Goal: Communication & Community: Answer question/provide support

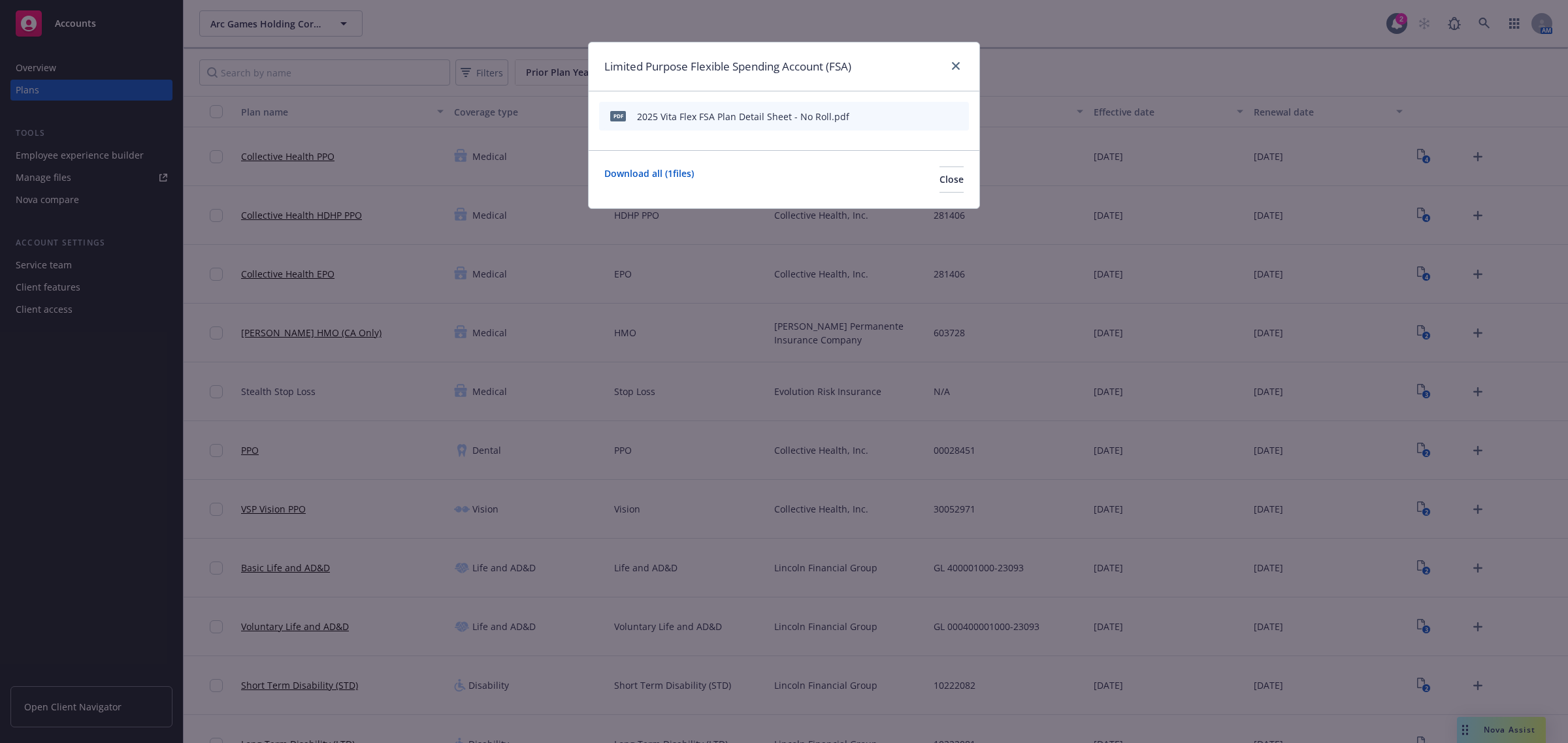
scroll to position [925, 0]
click at [956, 66] on icon "close" at bounding box center [955, 65] width 8 height 8
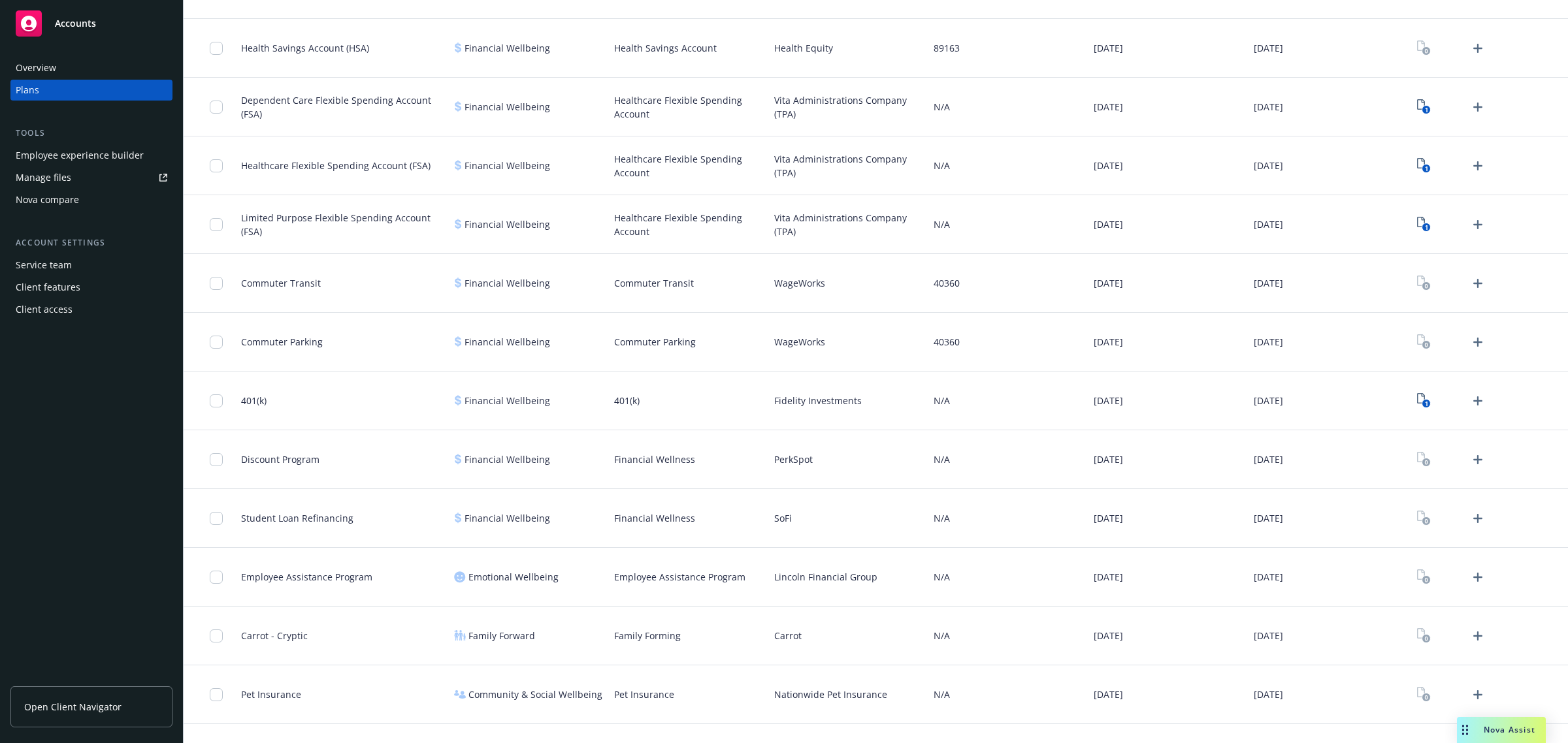
scroll to position [854, 0]
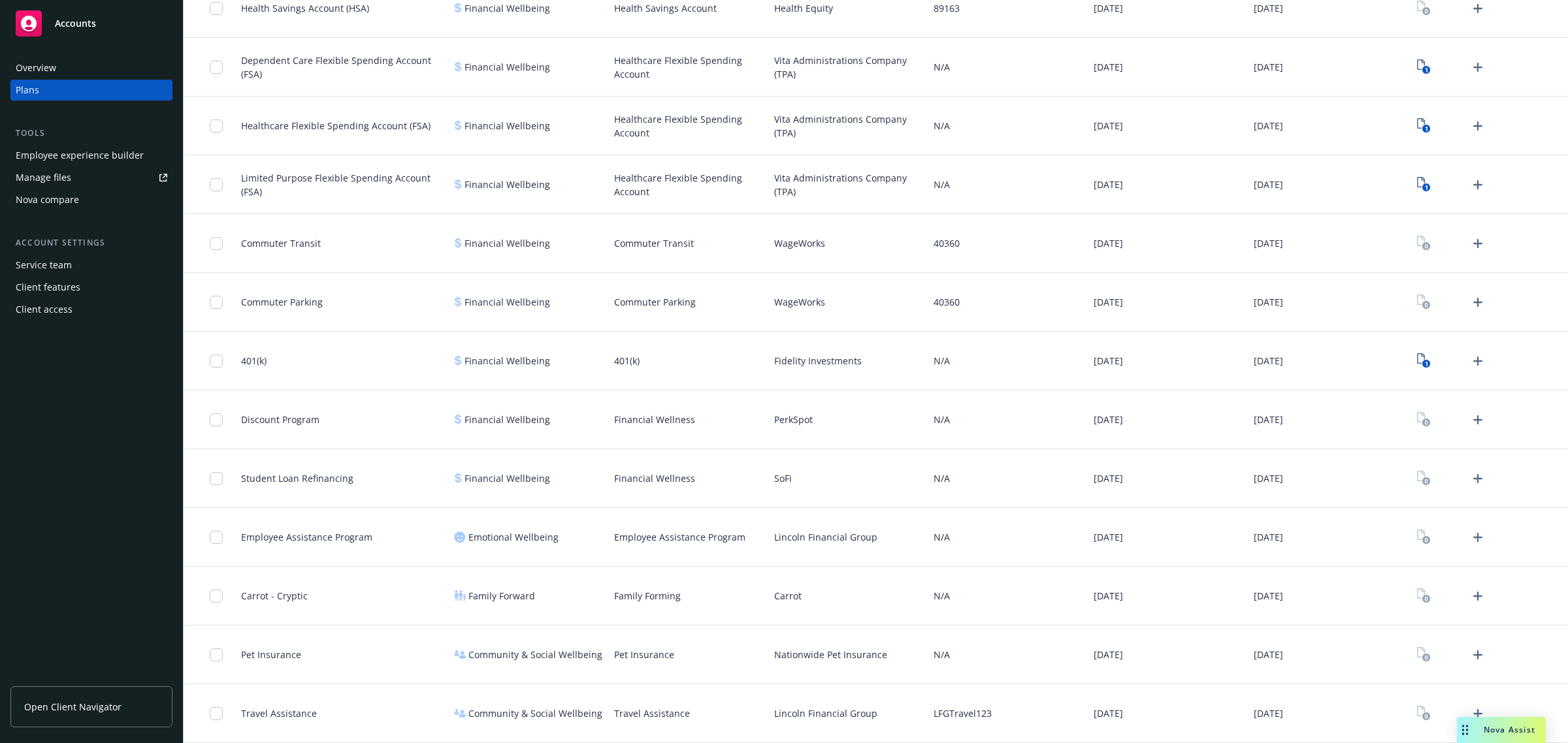
click at [1505, 738] on div "Nova Assist" at bounding box center [1502, 730] width 89 height 26
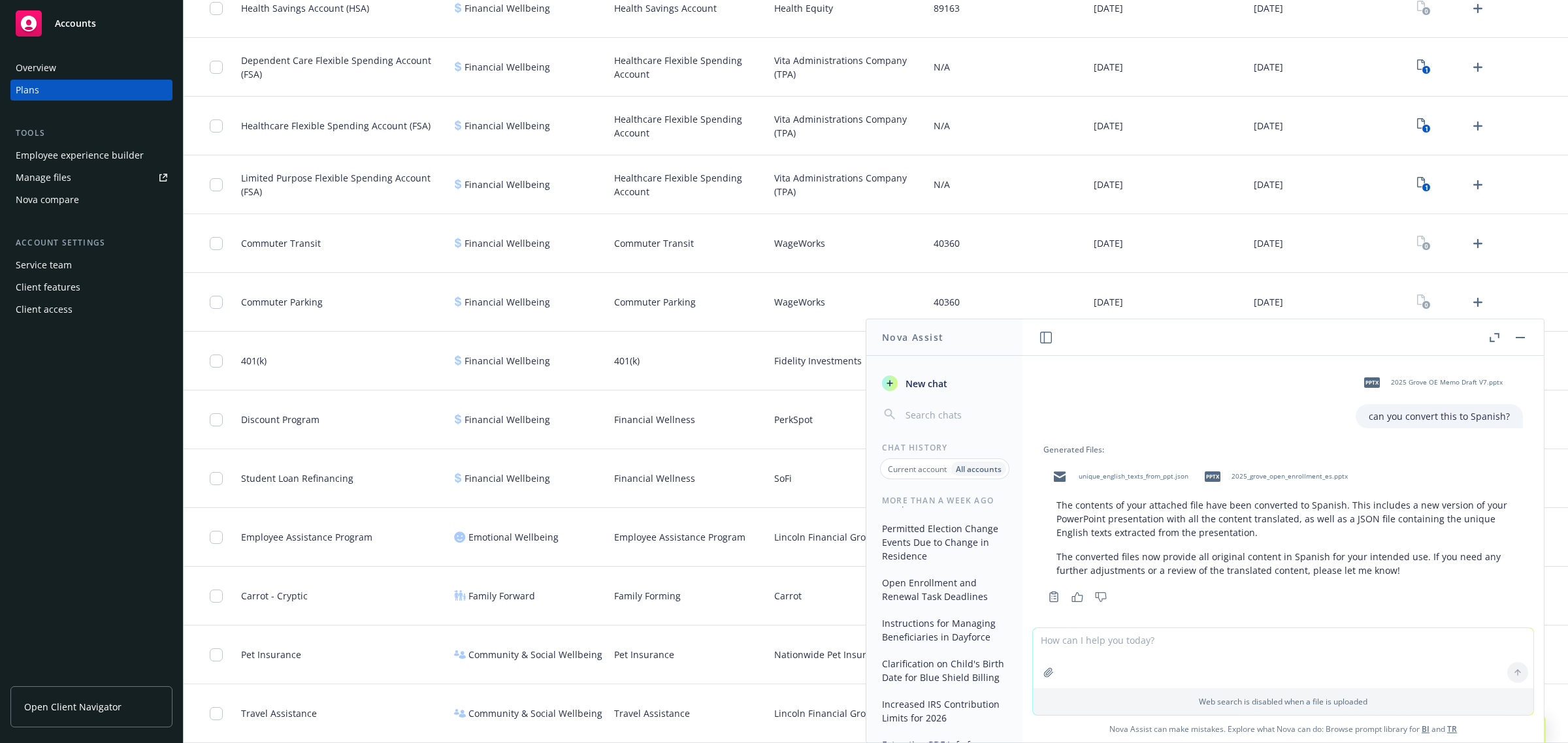
click at [1203, 643] on textarea at bounding box center [1283, 658] width 500 height 60
paste textarea "As mentioned below, HMO member is on a separate platform and unfortunately, not…"
type textarea "can you use this information to create an email response back to my client and …"
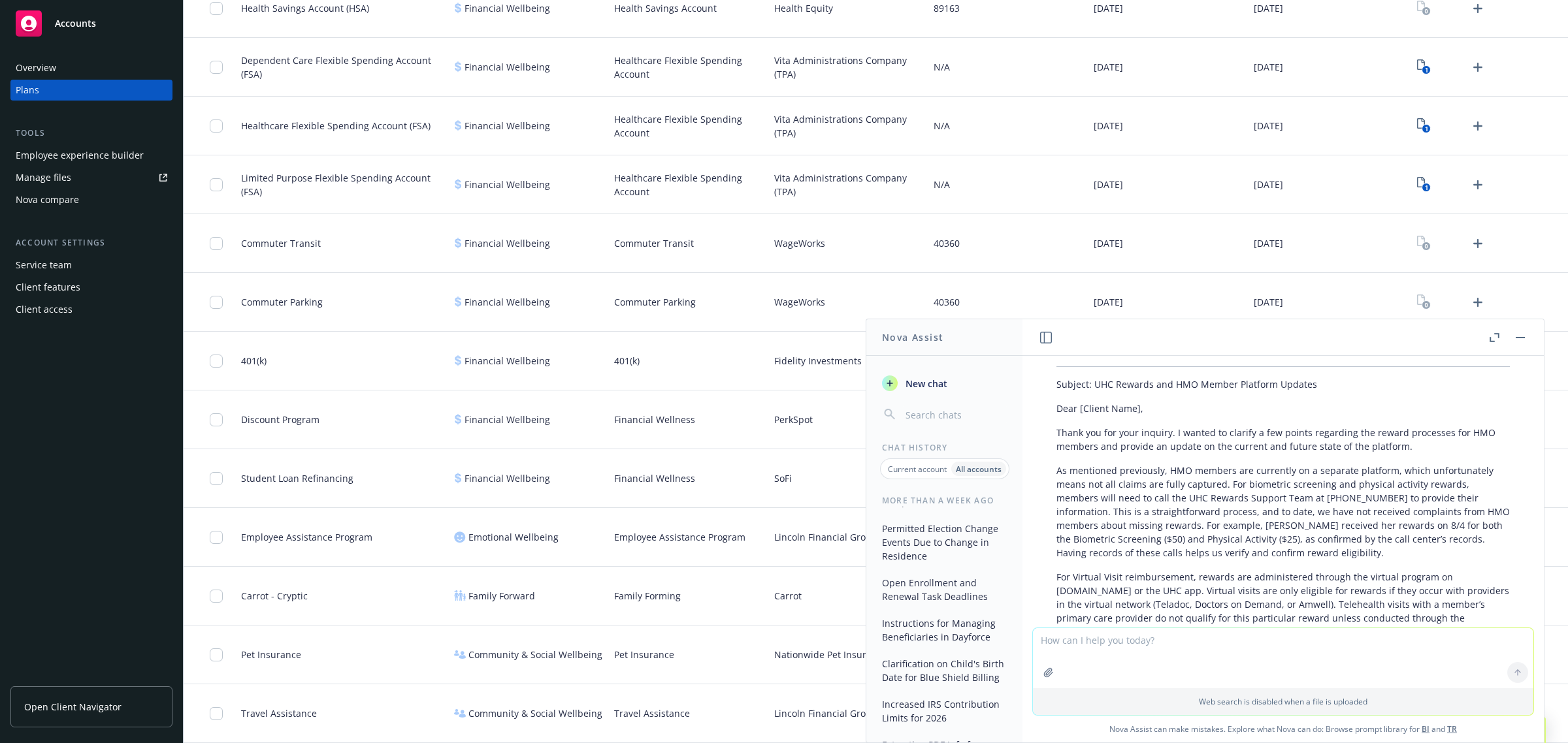
scroll to position [609, 0]
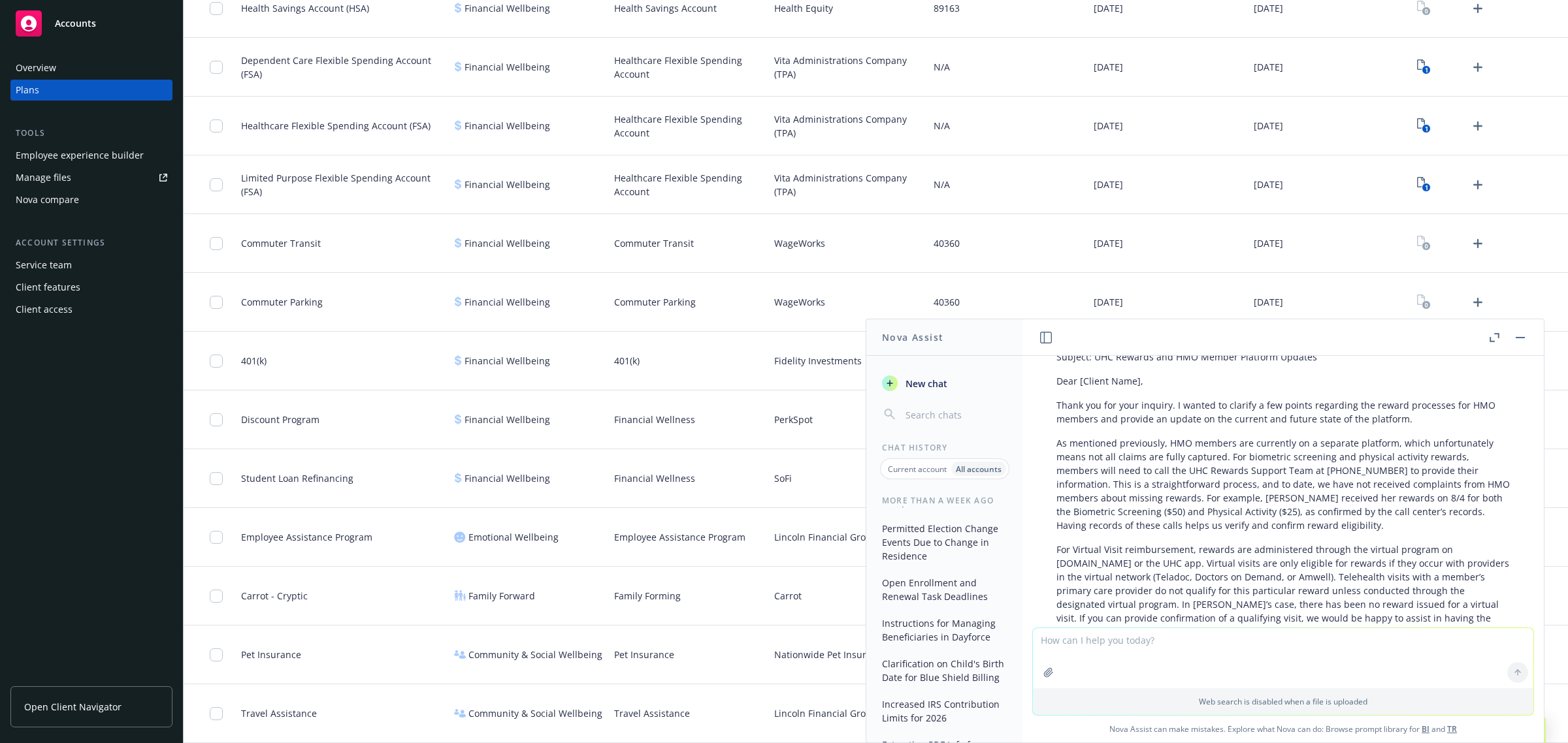
drag, startPoint x: 1165, startPoint y: 525, endPoint x: 1107, endPoint y: 584, distance: 82.7
click at [1107, 584] on div "Certainly! Here’s a professional and clear draft of an email response based on …" at bounding box center [1283, 604] width 480 height 590
click at [1111, 572] on p "For Virtual Visit reimbursement, rewards are administered through the virtual p…" at bounding box center [1283, 591] width 454 height 96
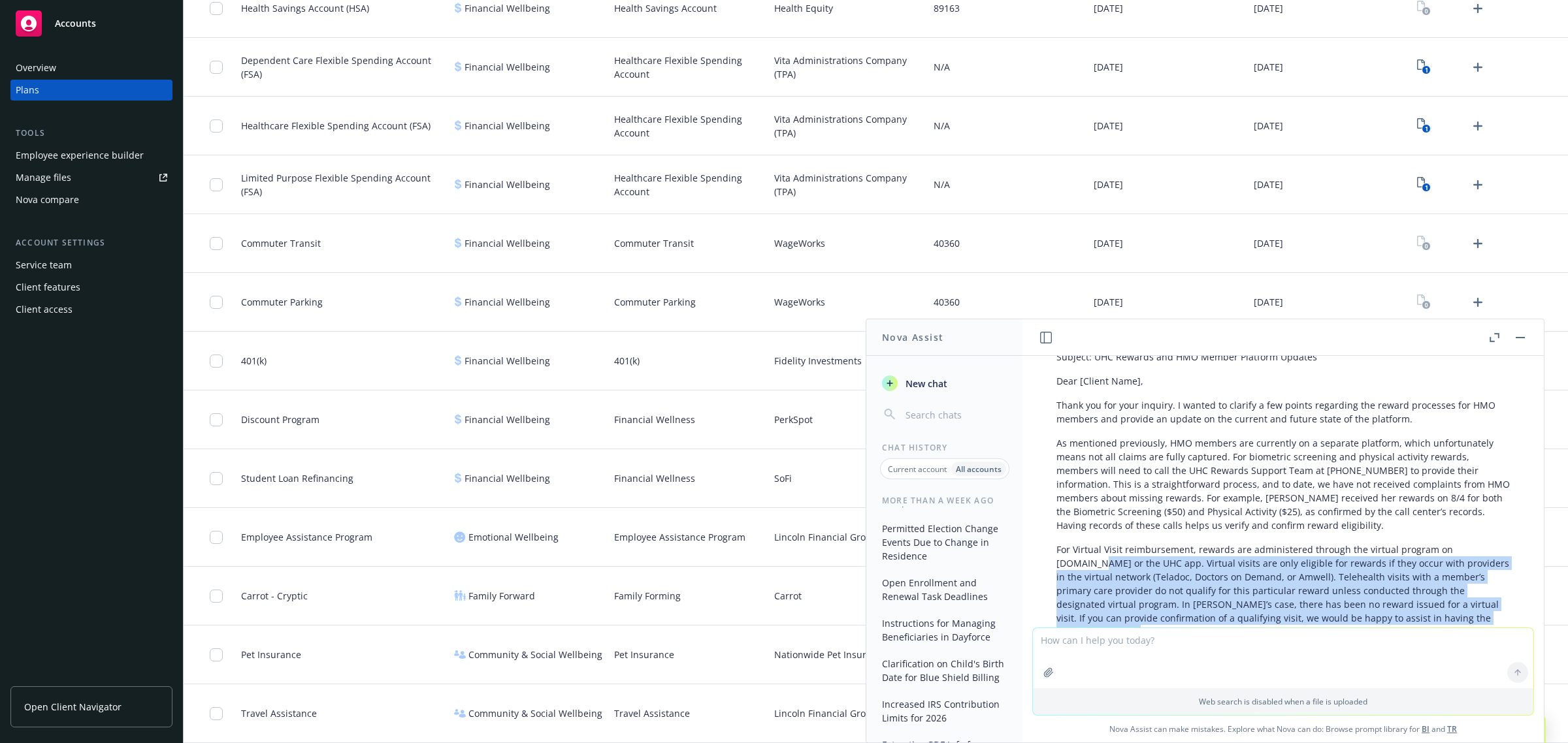
drag, startPoint x: 1314, startPoint y: 590, endPoint x: 999, endPoint y: 517, distance: 323.3
click at [1026, 533] on div "pptx 2025 Grove OE Memo Draft V7.pptx can you convert this to Spanish? Generate…" at bounding box center [1283, 492] width 521 height 272
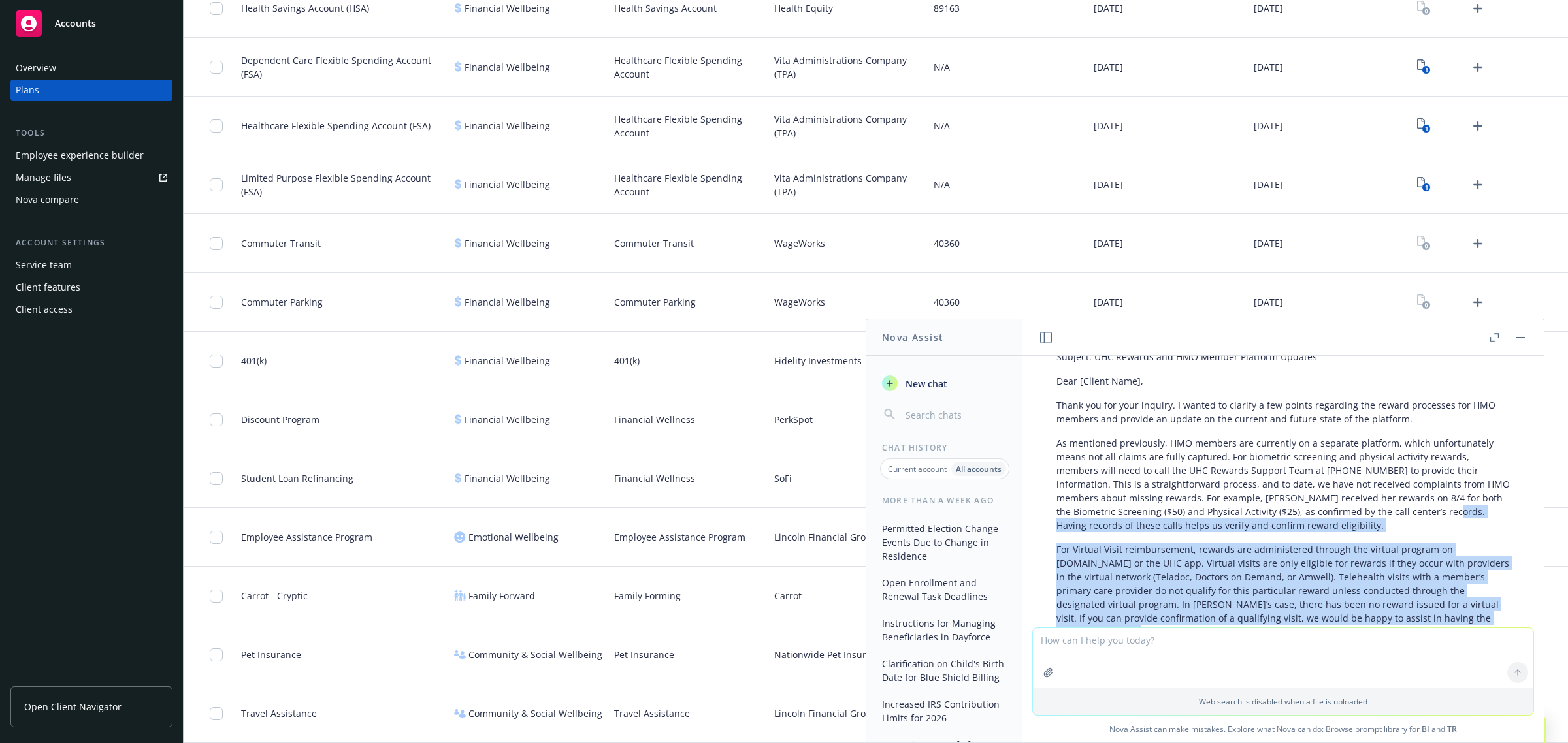
drag, startPoint x: 994, startPoint y: 507, endPoint x: 1168, endPoint y: 445, distance: 184.7
click at [1168, 446] on div "Nova Assist New chat Chat History Current account All accounts [DATE] Client Em…" at bounding box center [1283, 530] width 523 height 425
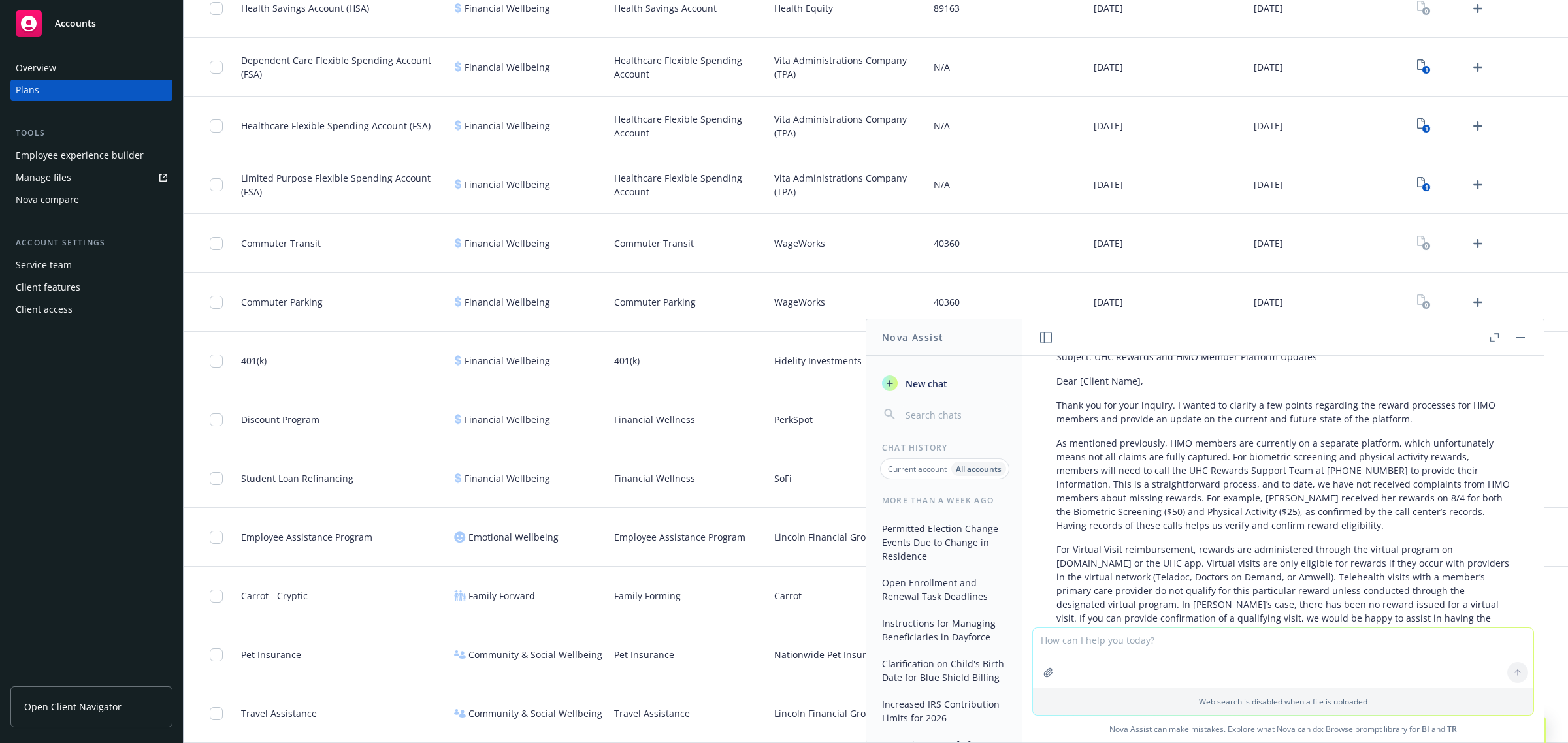
click at [1167, 444] on p "As mentioned previously, HMO members are currently on a separate platform, whic…" at bounding box center [1283, 484] width 454 height 96
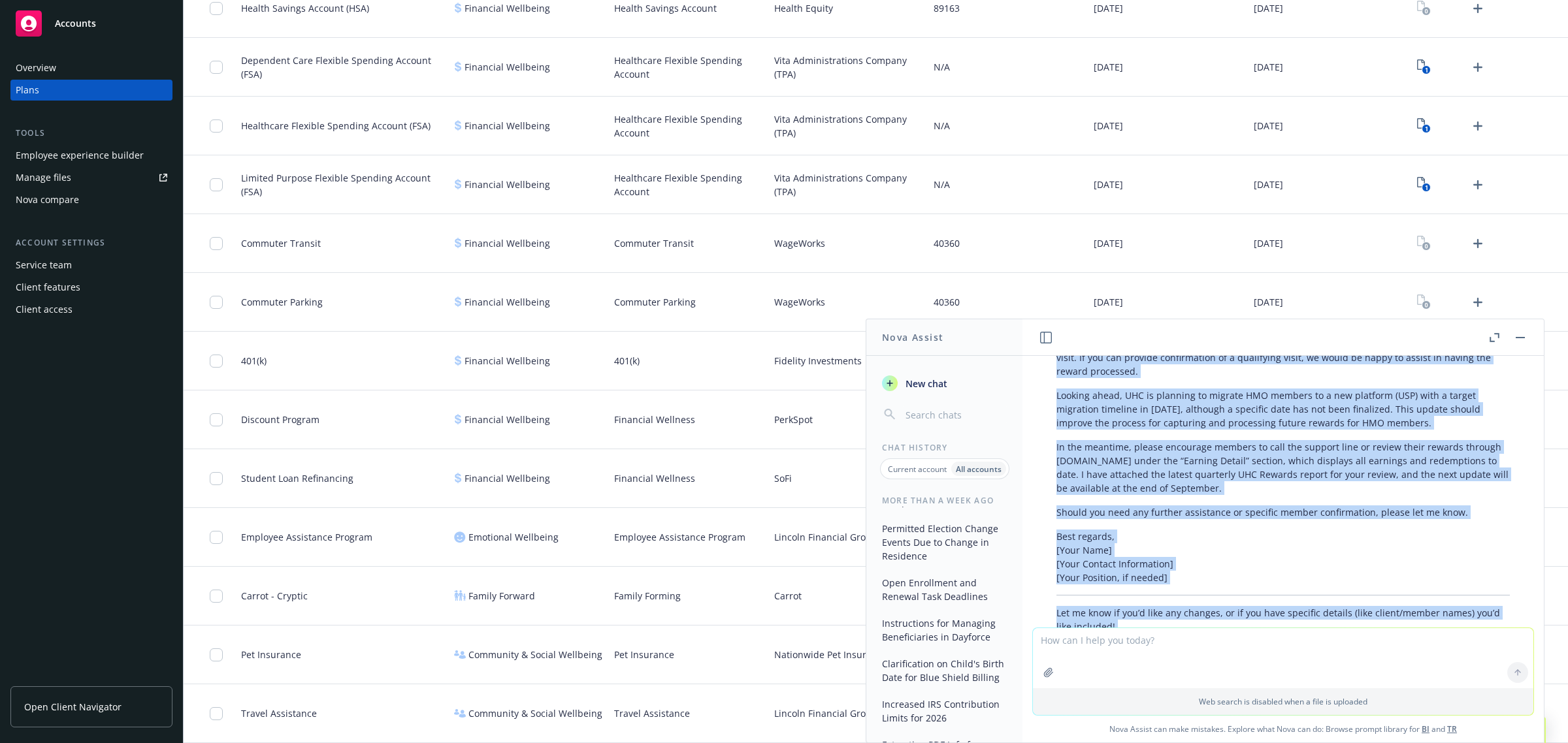
scroll to position [936, 0]
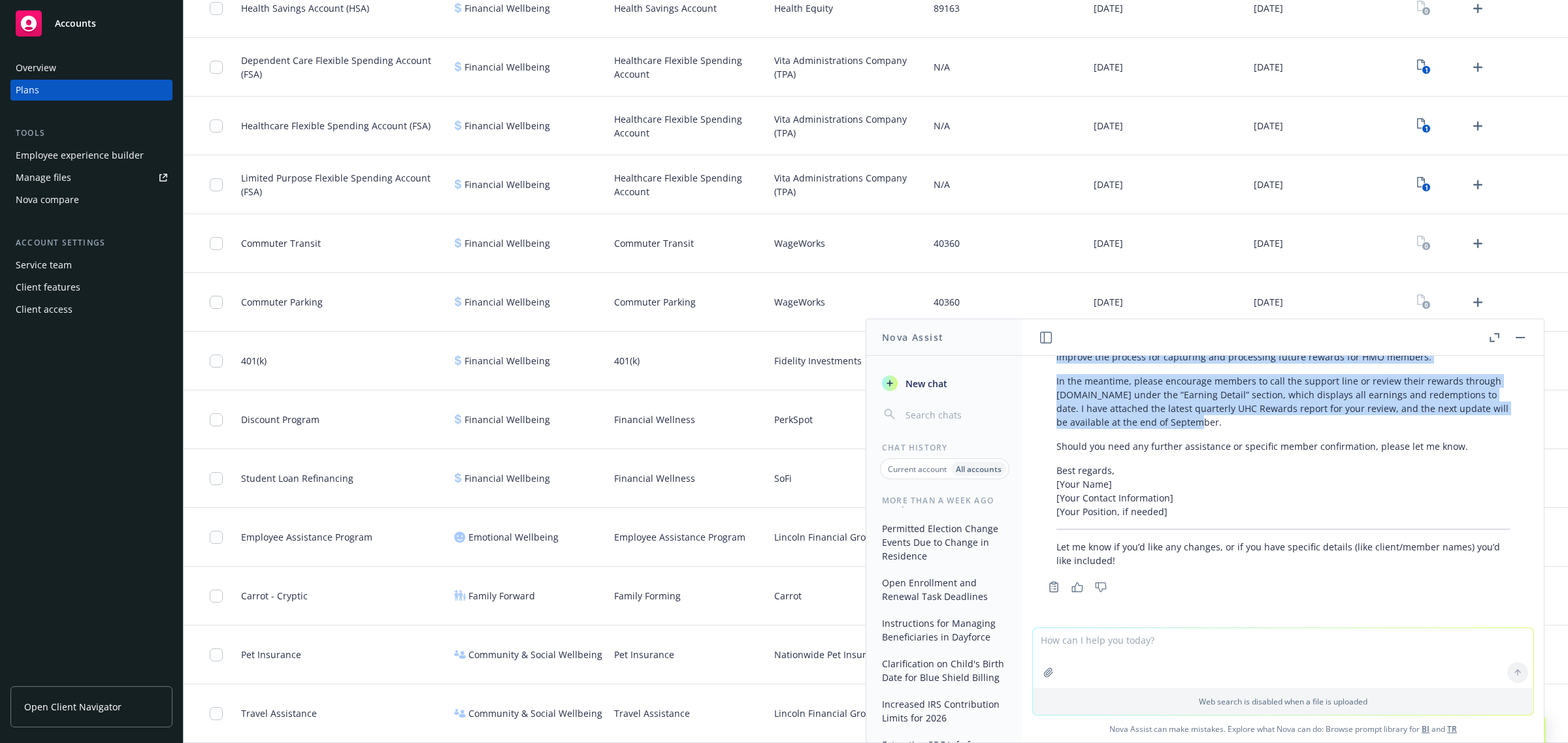
drag, startPoint x: 1167, startPoint y: 443, endPoint x: 1379, endPoint y: 416, distance: 213.7
click at [1379, 416] on div "Certainly! Here’s a professional and clear draft of an email response based on …" at bounding box center [1283, 277] width 480 height 590
copy div "LOR ipsumdo sit ametconse ad e seddoeiu temporin, utlab etdoloremagna aliqu eni…"
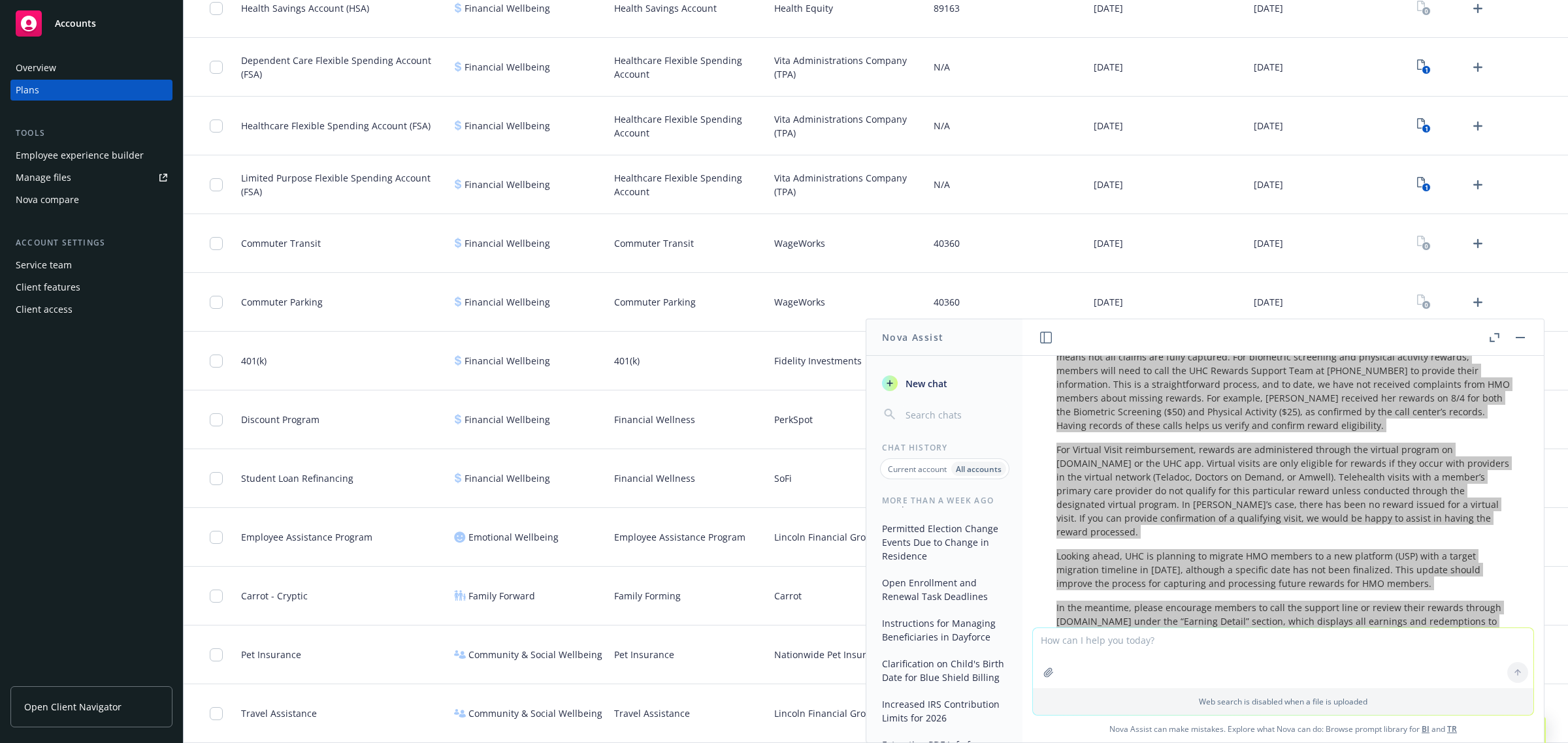
scroll to position [691, 0]
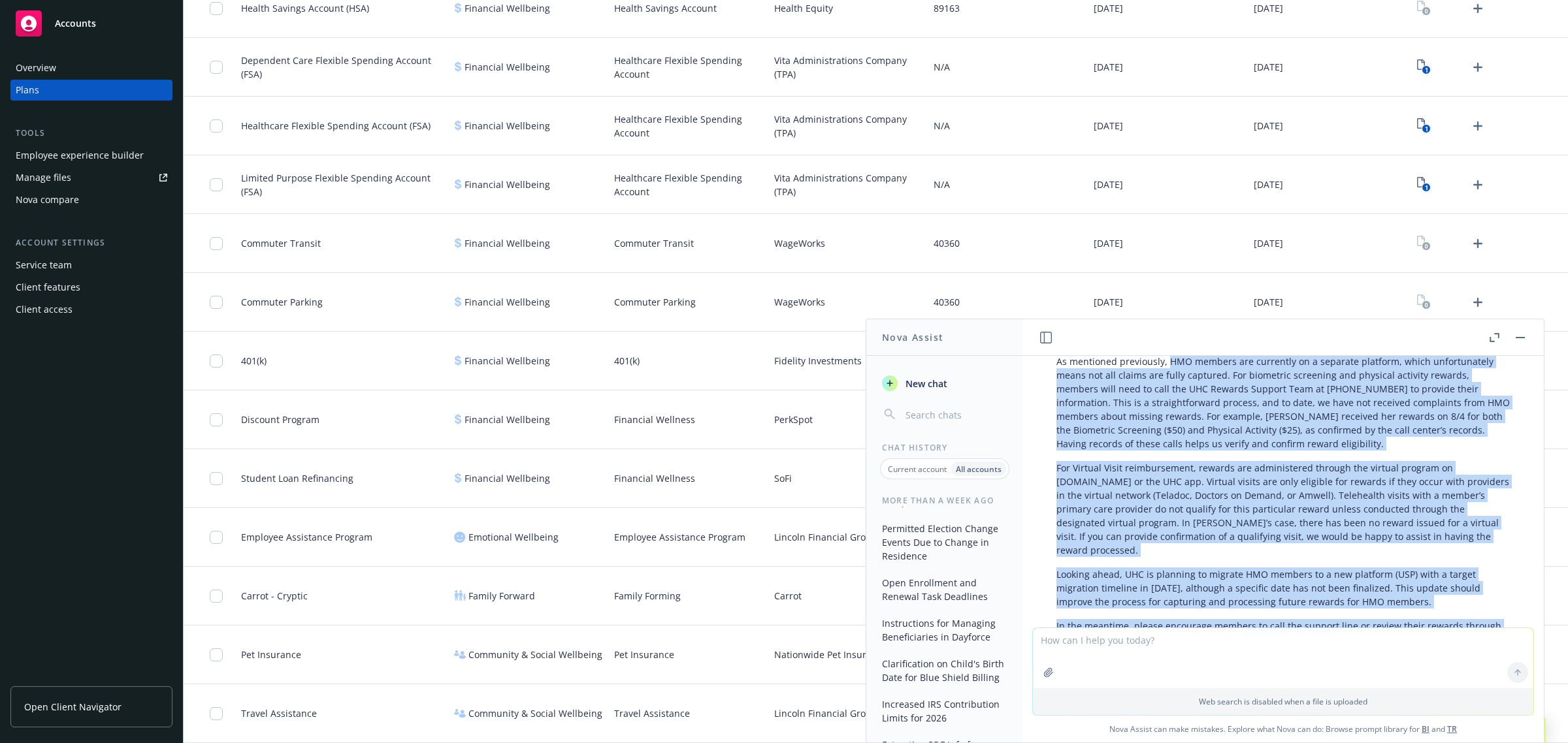
click at [1189, 402] on p "As mentioned previously, HMO members are currently on a separate platform, whic…" at bounding box center [1283, 402] width 454 height 96
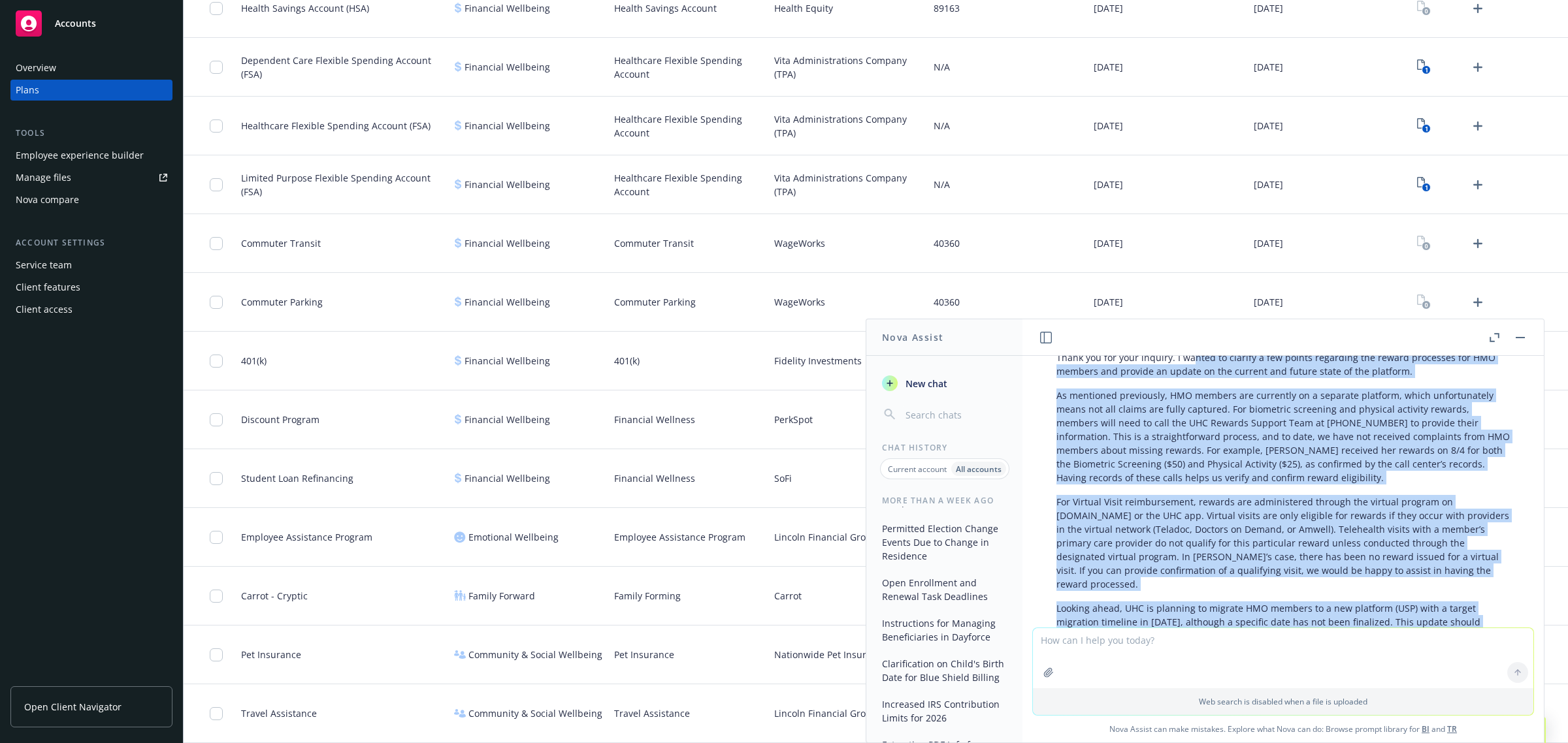
scroll to position [634, 0]
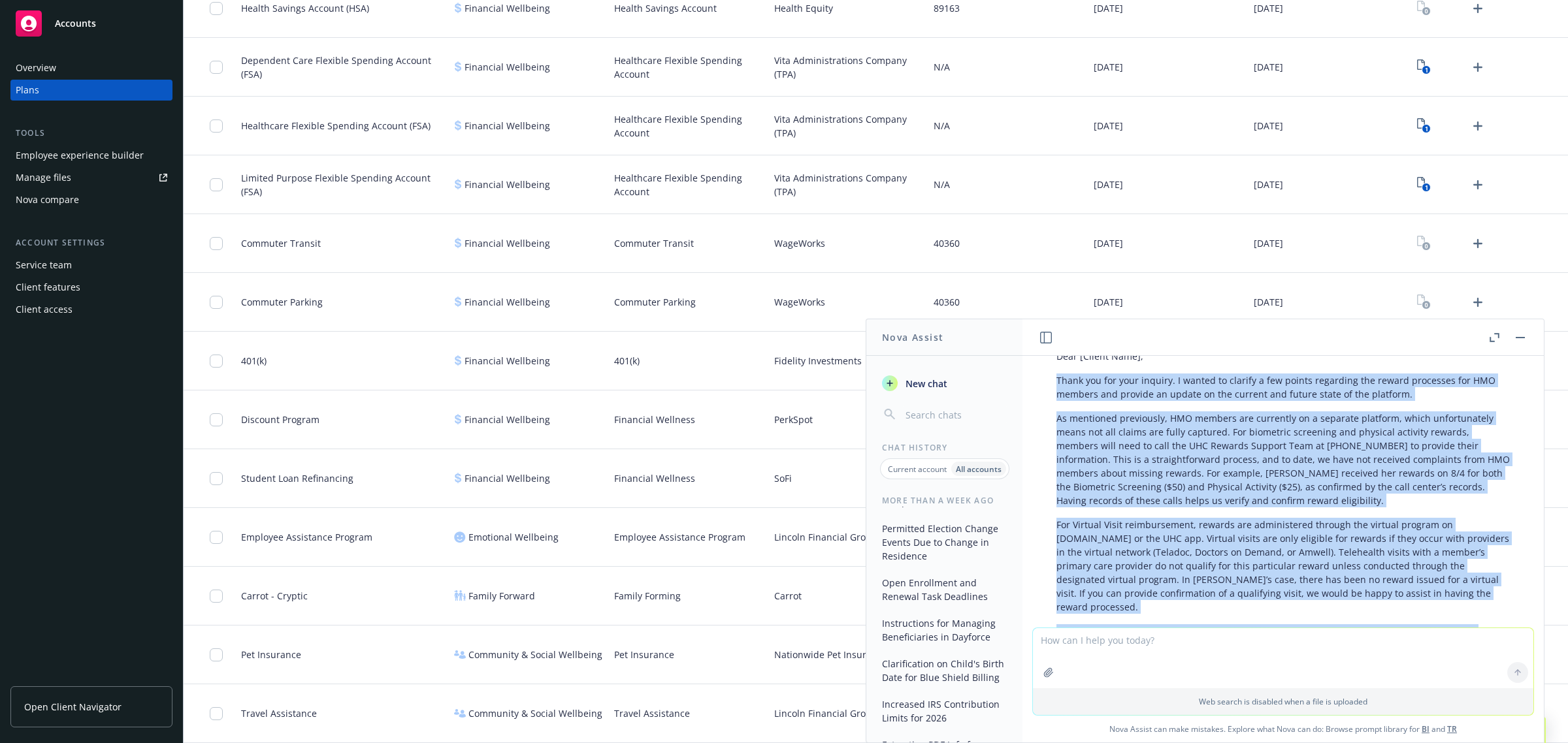
drag, startPoint x: 1420, startPoint y: 605, endPoint x: 1052, endPoint y: 385, distance: 428.7
click at [1052, 385] on div "Certainly! Here’s a professional and clear draft of an email response based on …" at bounding box center [1283, 579] width 480 height 590
copy div "Lorem ips dol sita consect. A elitse do eiusmod t inc utlabo etdolorem ali enim…"
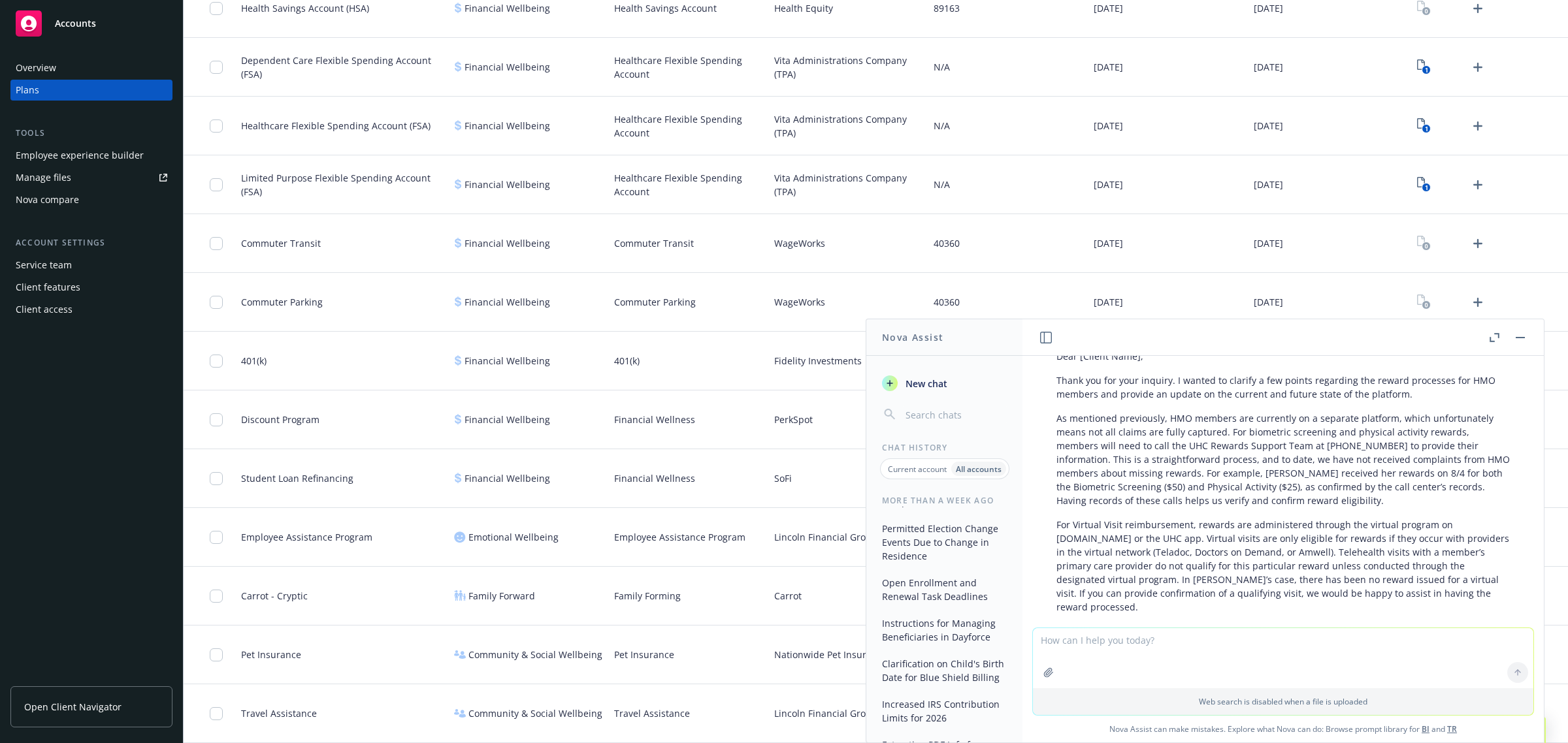
click at [1183, 660] on textarea at bounding box center [1283, 658] width 500 height 60
paste textarea "Lo Ipsumd, Sitam con adi elit seddoeiu tempo in utlabor etdolorema aliq ENI. Ad…"
type textarea "loremi dolorsit Am Consec, Adipi eli sed doei temporin utlab et dolorem aliquae…"
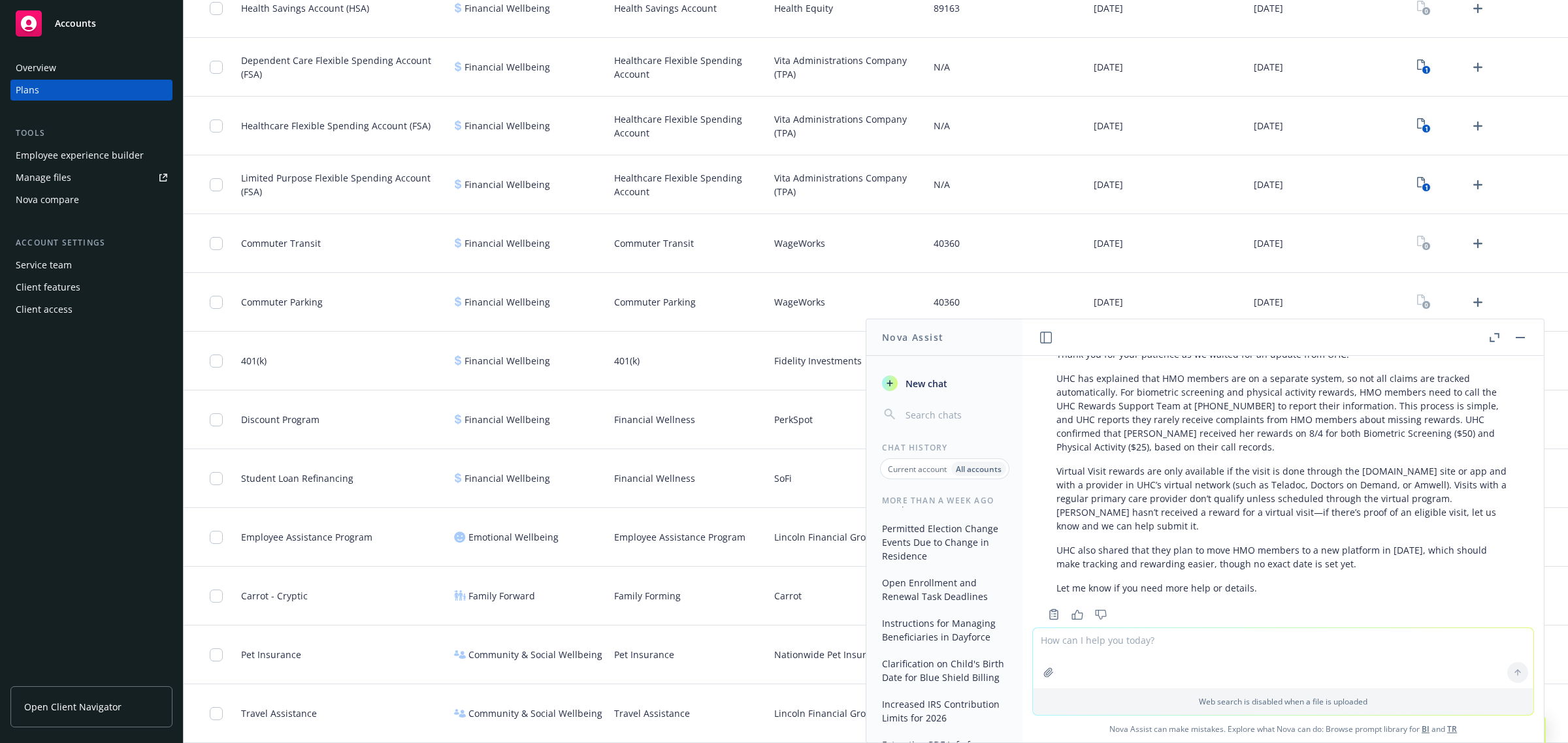
scroll to position [938, 0]
click at [1112, 641] on textarea at bounding box center [1283, 658] width 500 height 60
type textarea "can you make a little more formal"
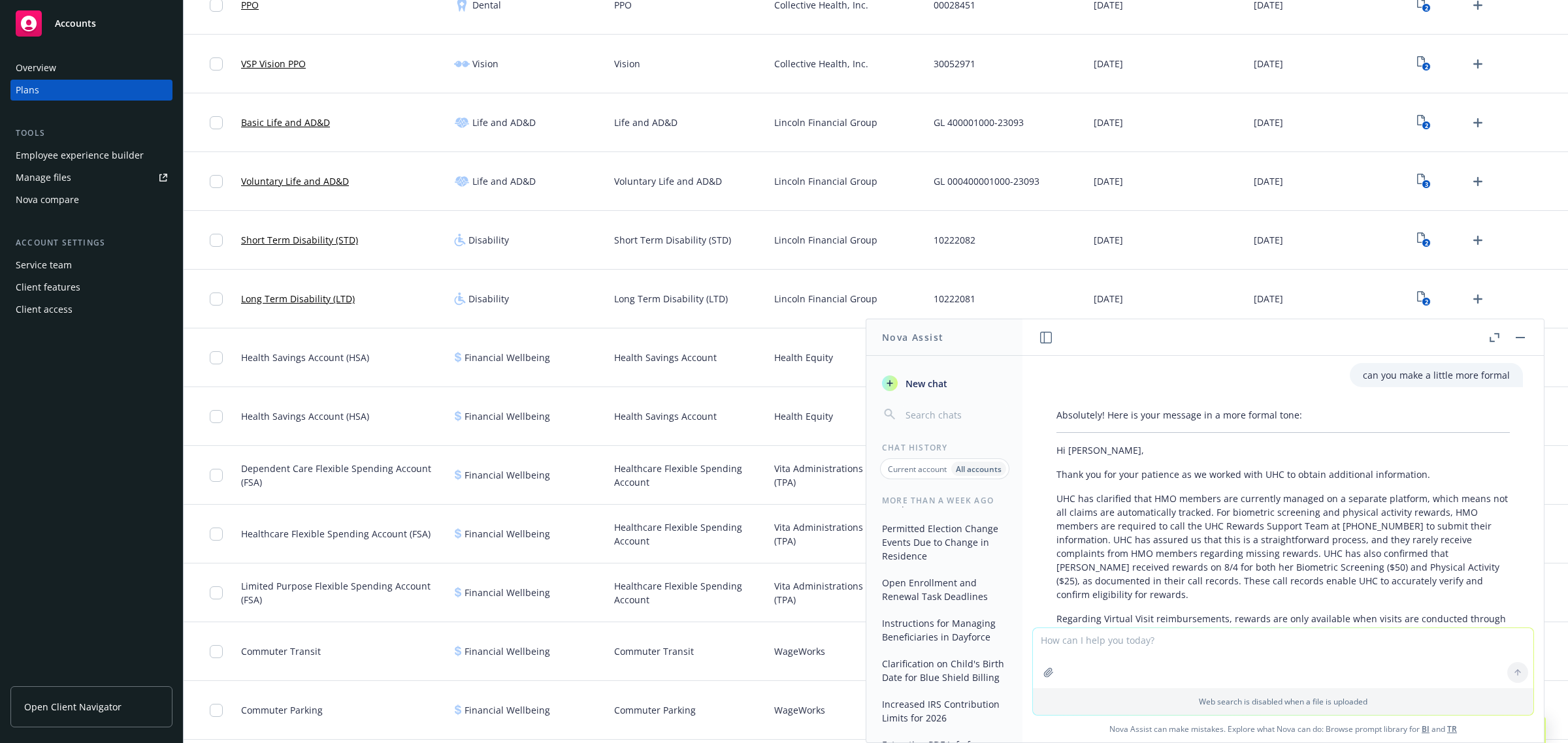
scroll to position [1901, 0]
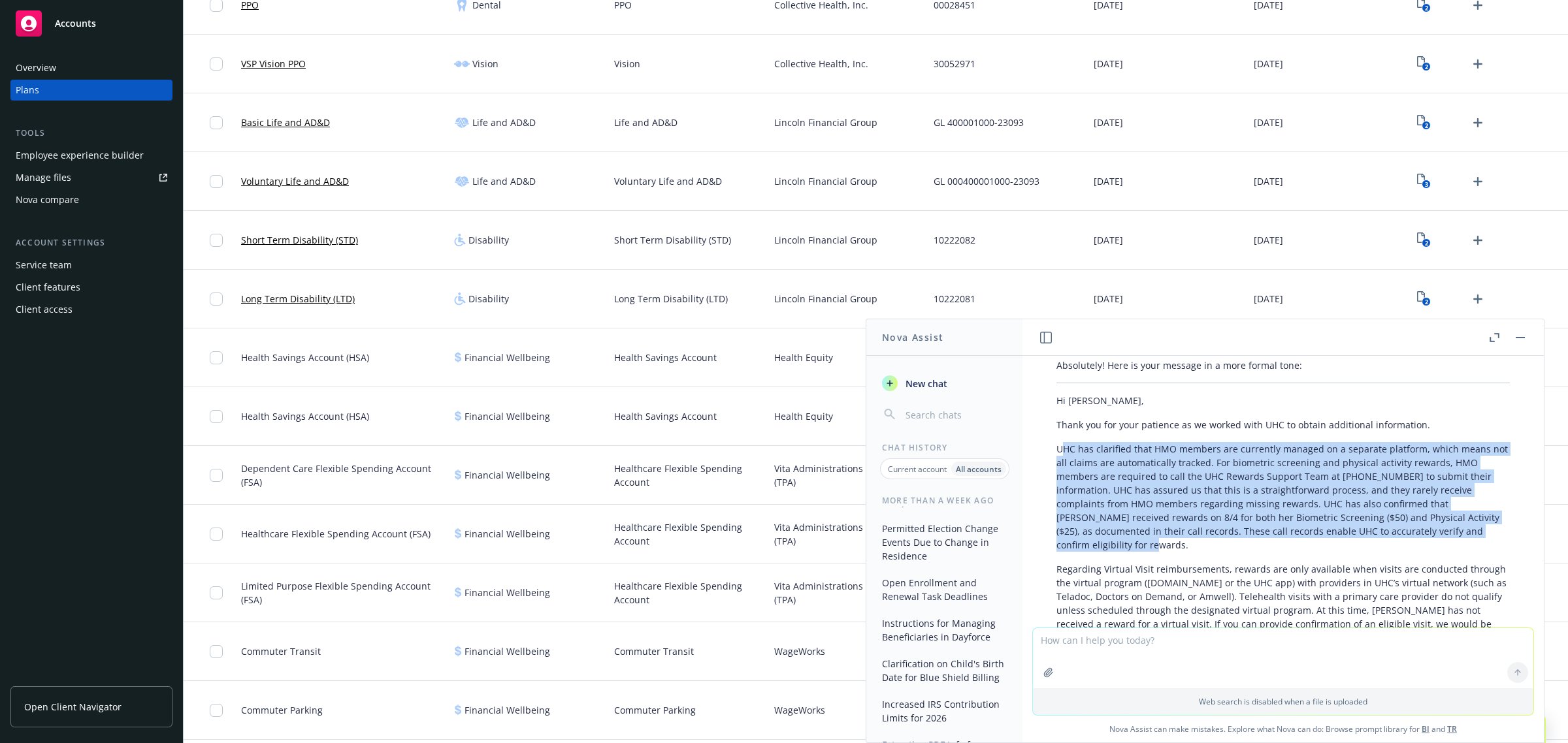
drag, startPoint x: 1060, startPoint y: 422, endPoint x: 1186, endPoint y: 512, distance: 154.8
click at [1186, 512] on p "UHC has clarified that HMO members are currently managed on a separate platform…" at bounding box center [1283, 497] width 454 height 110
click at [1200, 520] on p "UHC has clarified that HMO members are currently managed on a separate platform…" at bounding box center [1283, 497] width 454 height 110
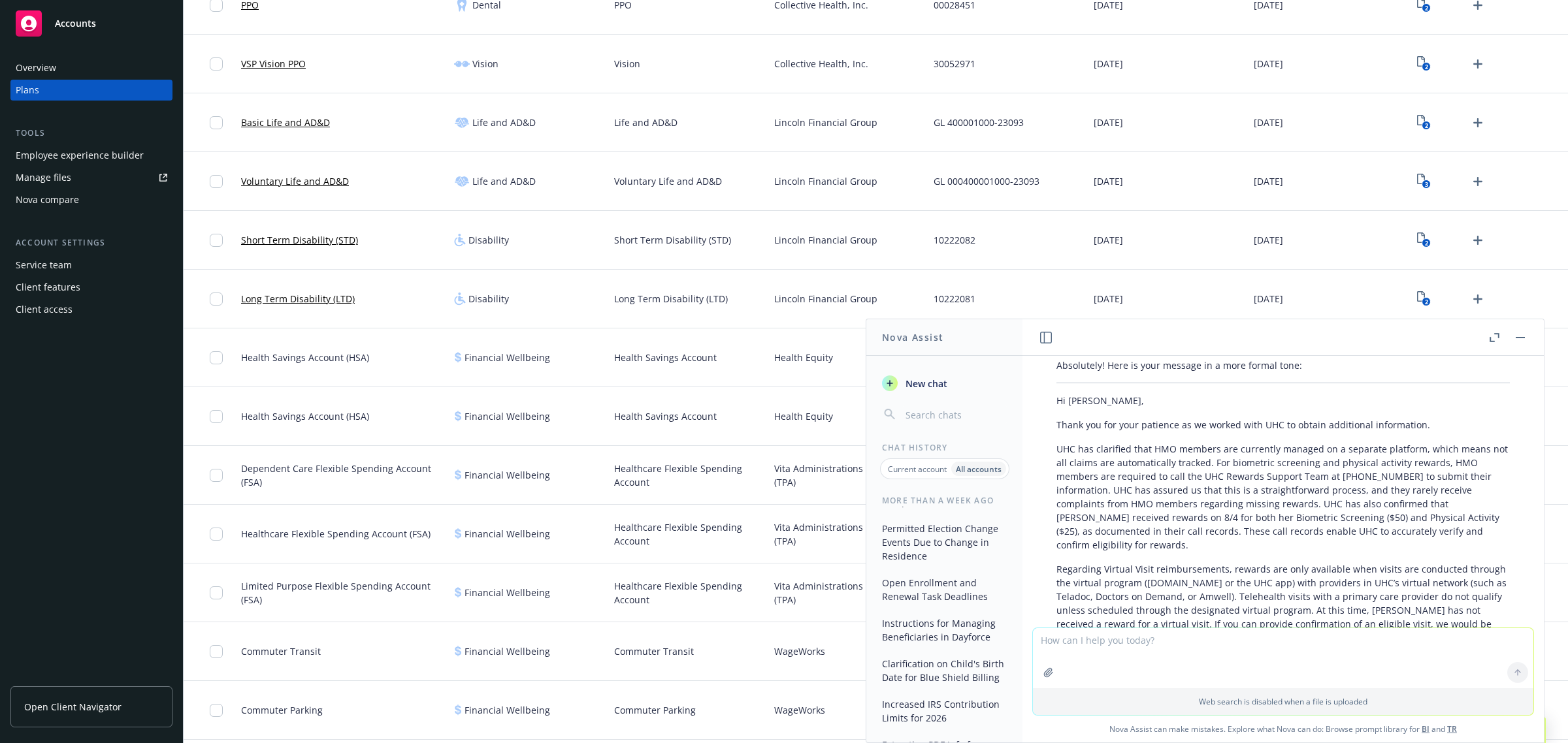
drag, startPoint x: 1202, startPoint y: 519, endPoint x: 1188, endPoint y: 514, distance: 14.9
click at [1188, 514] on p "UHC has clarified that HMO members are currently managed on a separate platform…" at bounding box center [1283, 497] width 454 height 110
